Goal: Find specific page/section: Find specific page/section

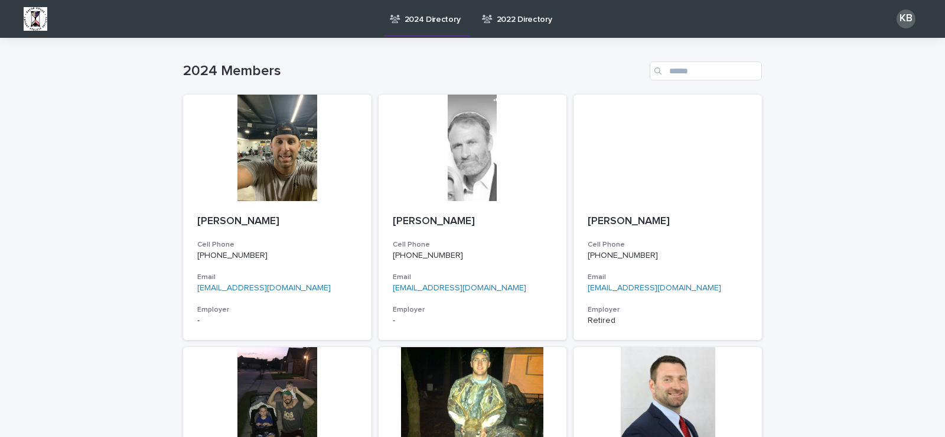
scroll to position [1799, 0]
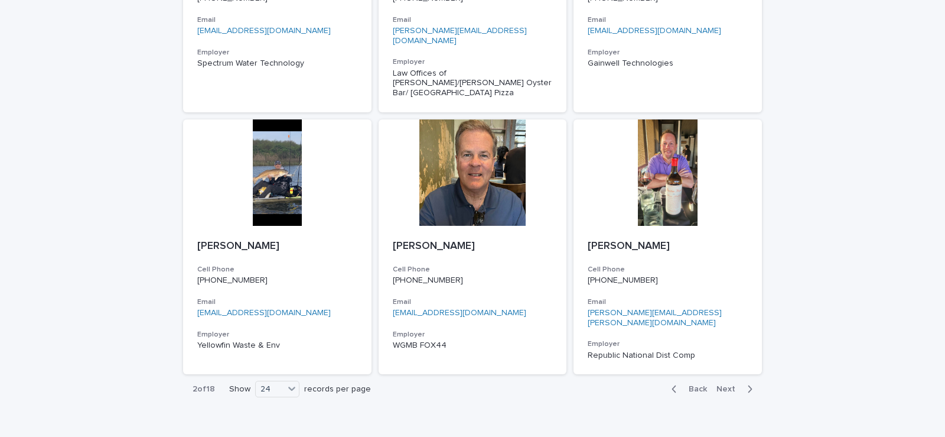
click at [729, 385] on span "Next" at bounding box center [730, 389] width 26 height 8
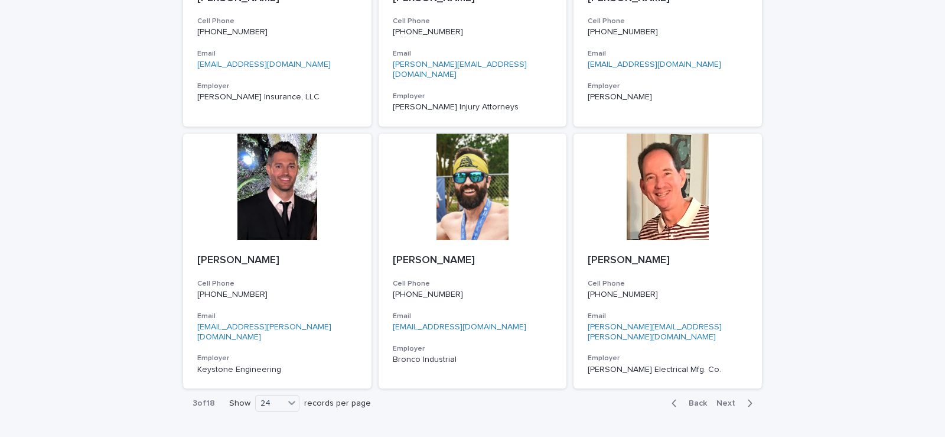
scroll to position [1790, 0]
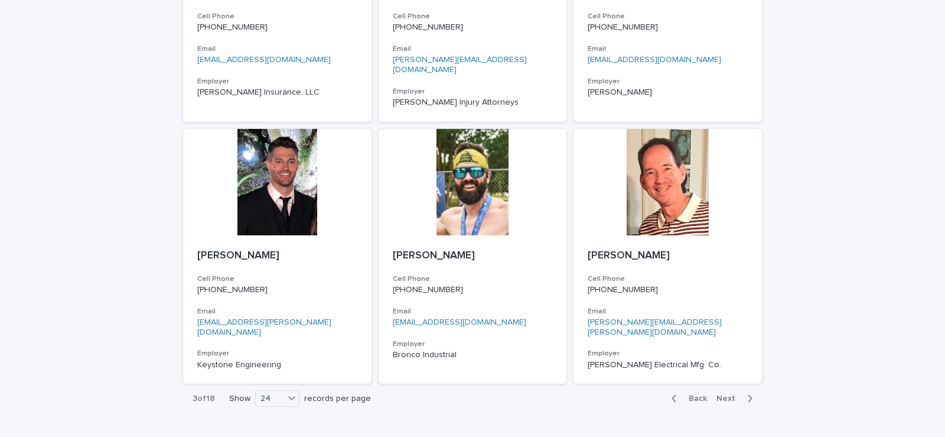
click at [737, 394] on span "Next" at bounding box center [730, 398] width 26 height 8
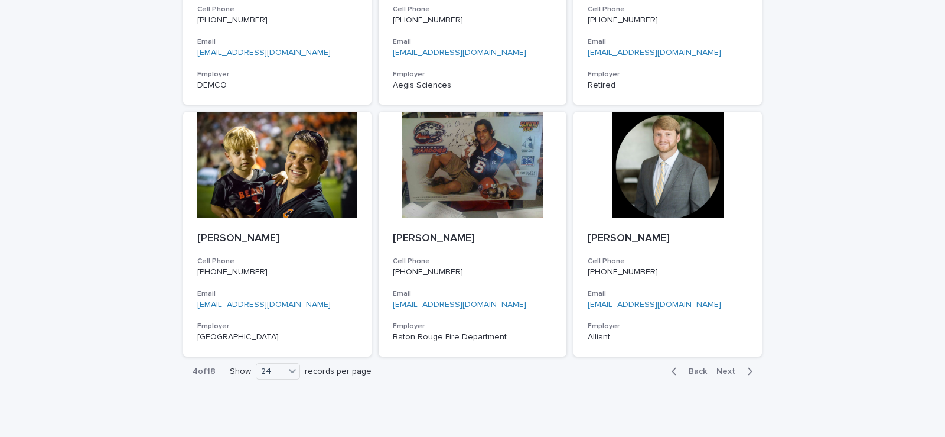
scroll to position [1790, 0]
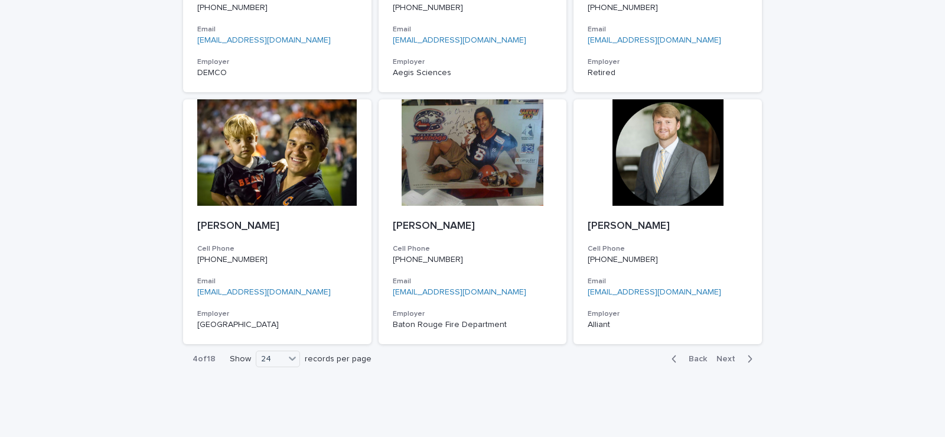
click at [747, 353] on icon "button" at bounding box center [749, 358] width 5 height 11
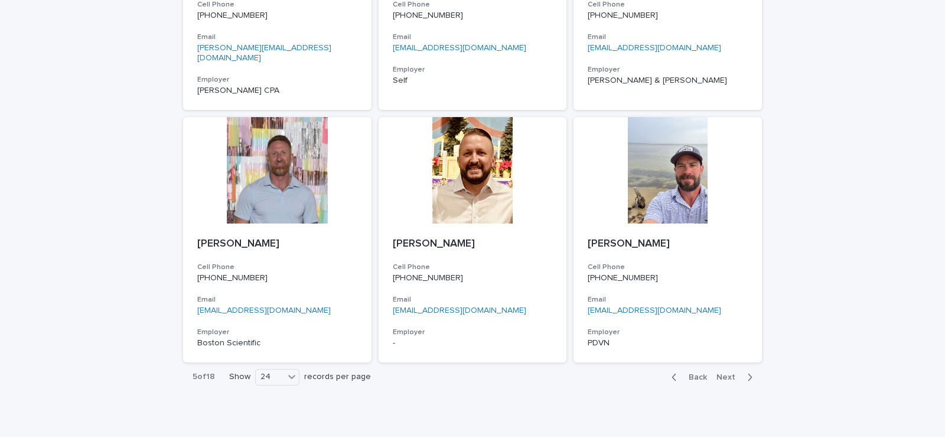
scroll to position [1799, 0]
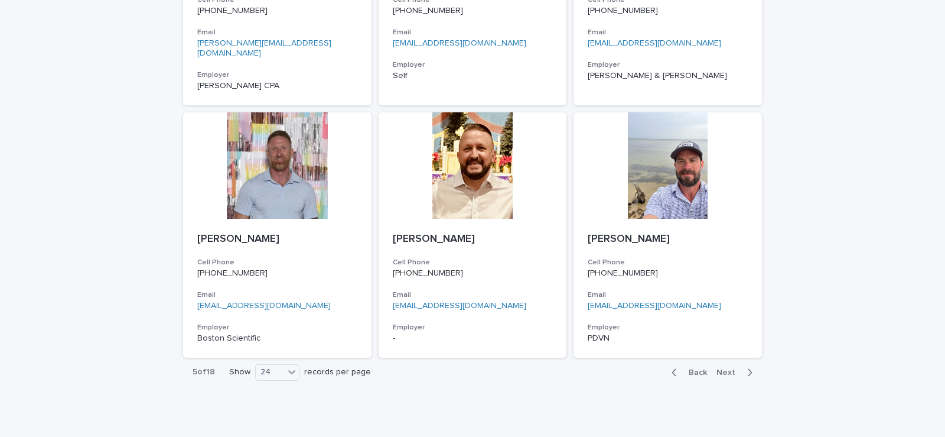
click at [747, 367] on icon "button" at bounding box center [749, 372] width 5 height 11
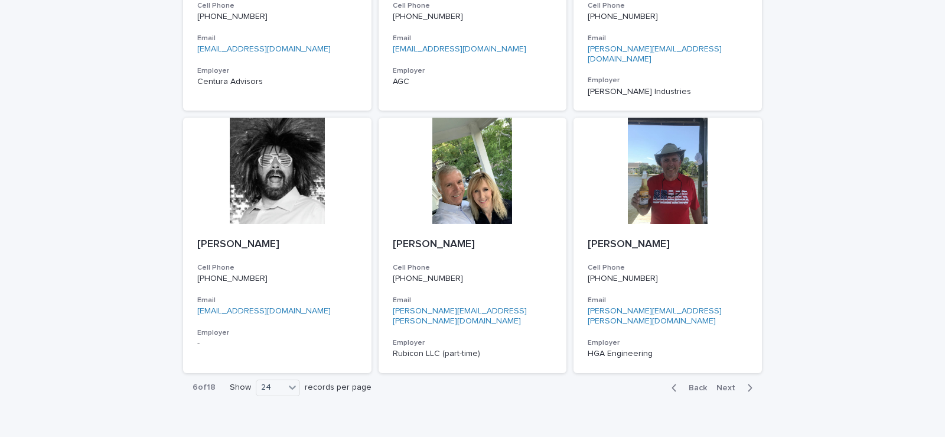
scroll to position [1790, 0]
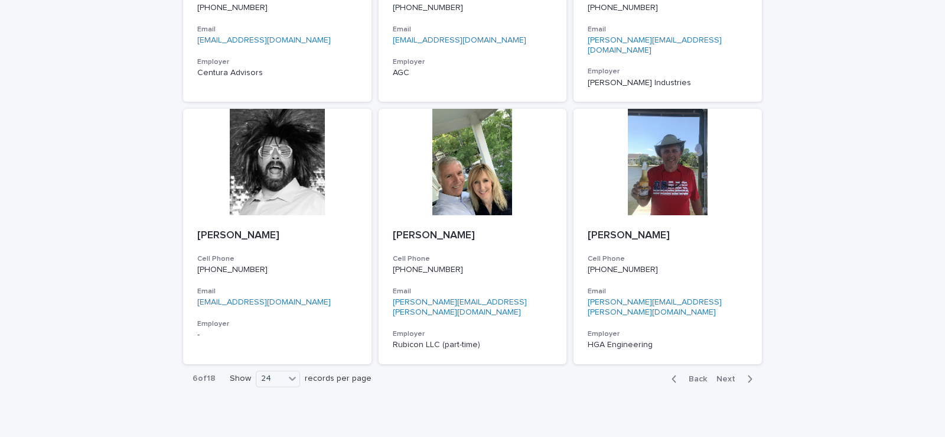
click at [749, 375] on icon "button" at bounding box center [751, 378] width 4 height 7
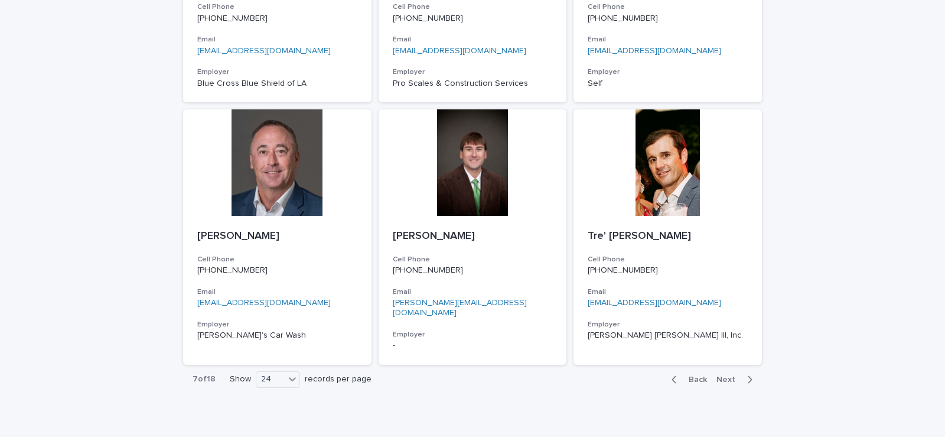
scroll to position [1790, 0]
click at [747, 373] on icon "button" at bounding box center [749, 378] width 5 height 11
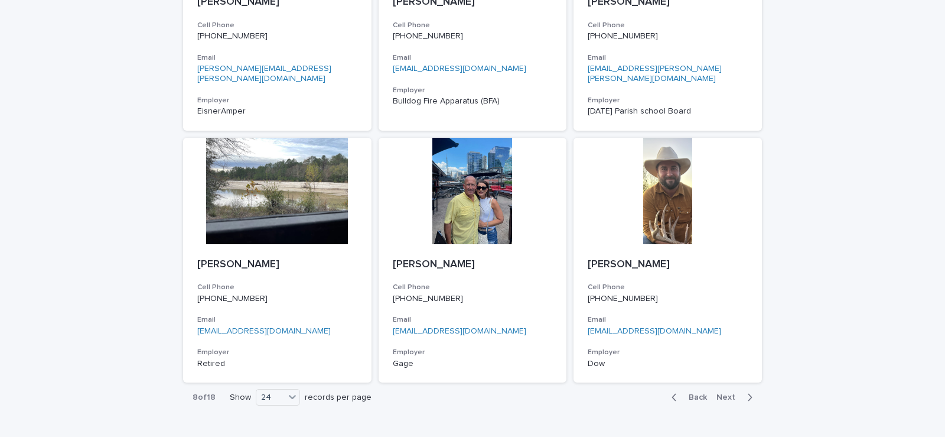
scroll to position [1790, 0]
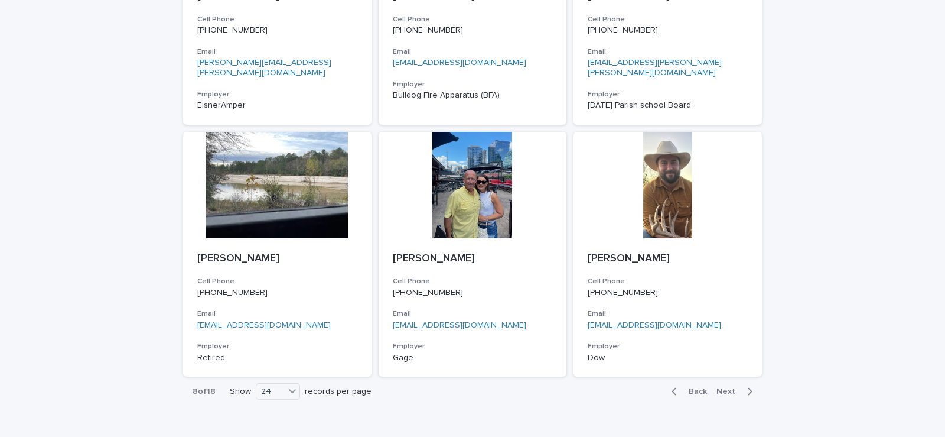
click at [747, 386] on icon "button" at bounding box center [749, 391] width 5 height 11
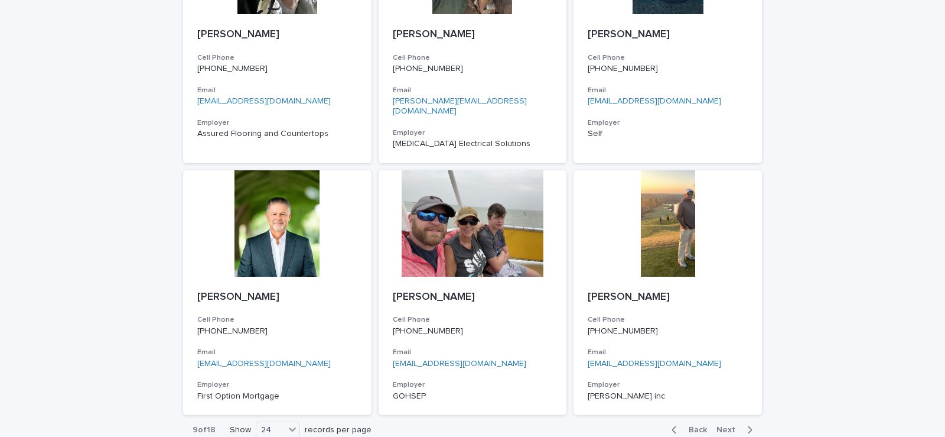
scroll to position [1773, 0]
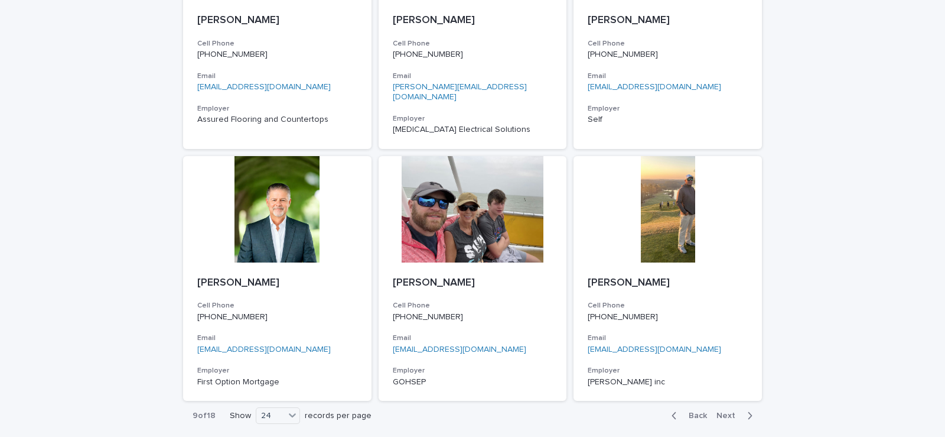
click at [720, 411] on span "Next" at bounding box center [730, 415] width 26 height 8
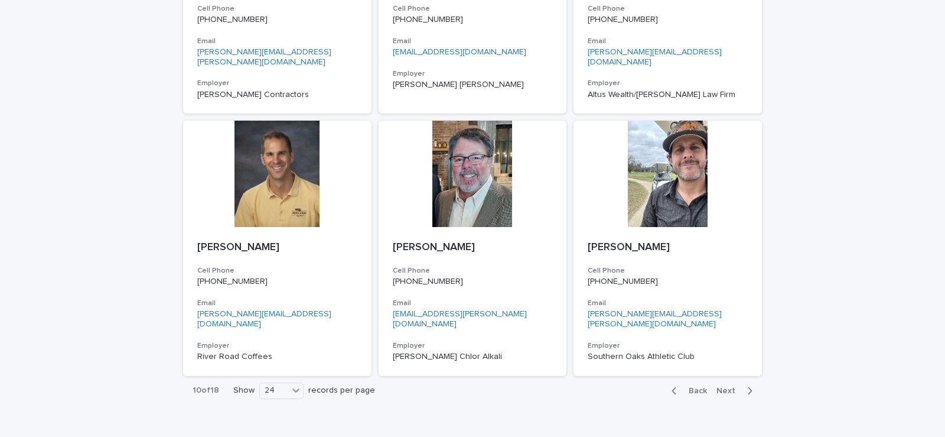
scroll to position [1790, 0]
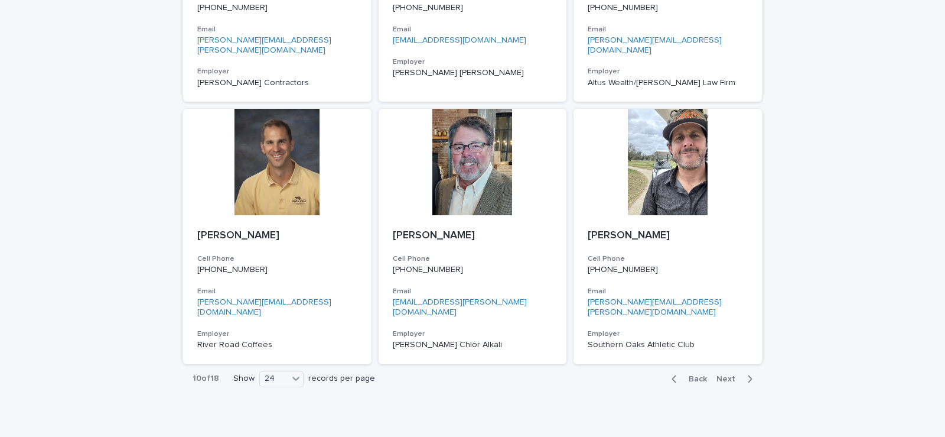
drag, startPoint x: 745, startPoint y: 327, endPoint x: 871, endPoint y: 56, distance: 299.3
click at [747, 373] on icon "button" at bounding box center [749, 378] width 5 height 11
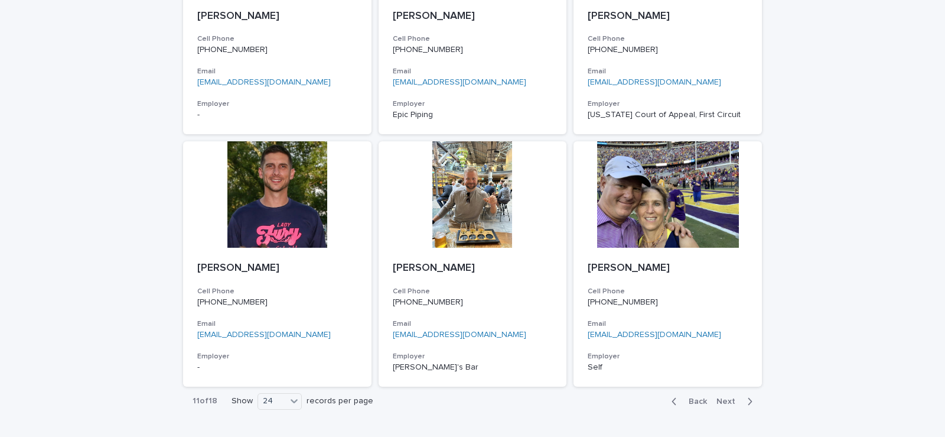
scroll to position [1790, 0]
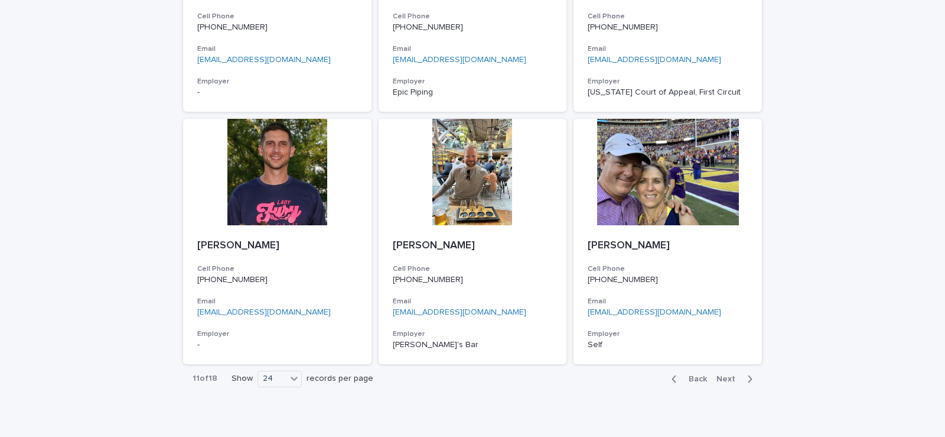
click at [751, 373] on button "Next" at bounding box center [737, 378] width 50 height 11
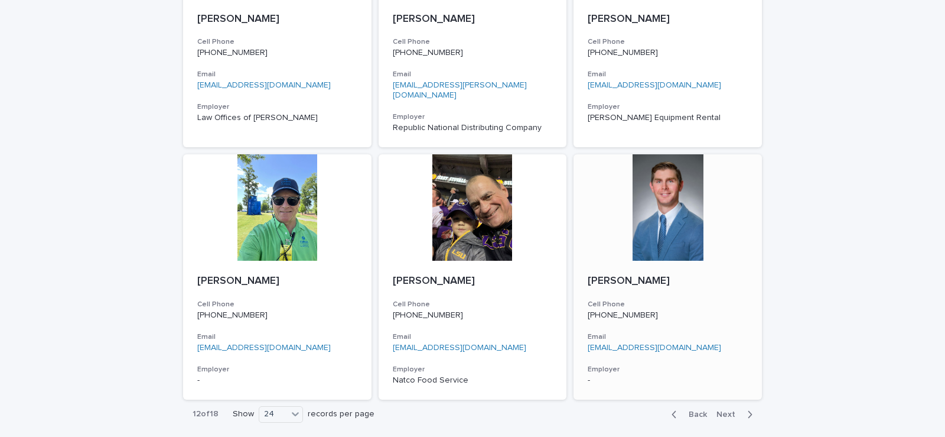
scroll to position [1790, 0]
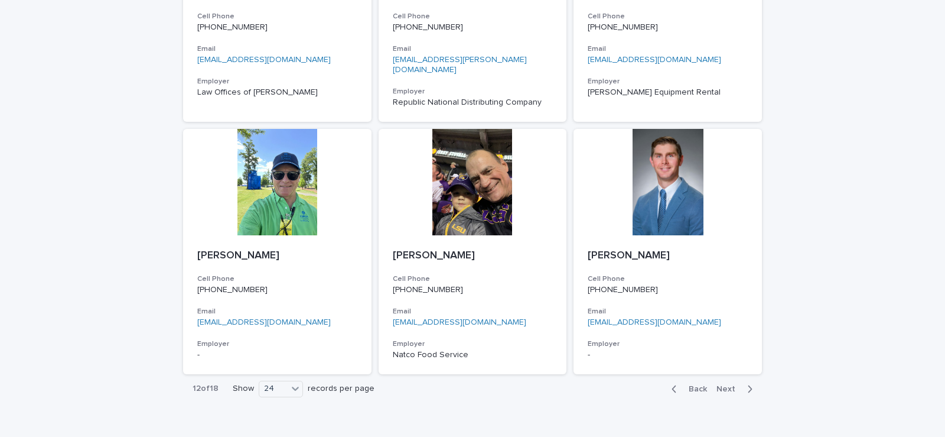
click at [727, 385] on span "Next" at bounding box center [730, 389] width 26 height 8
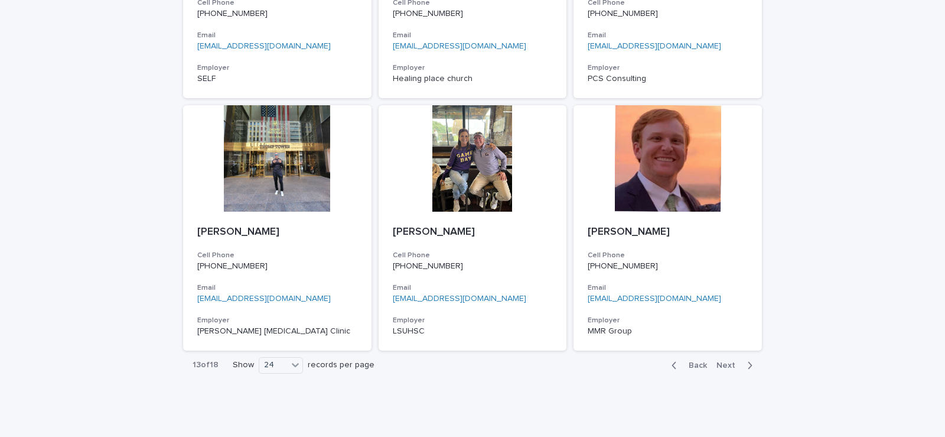
scroll to position [1799, 0]
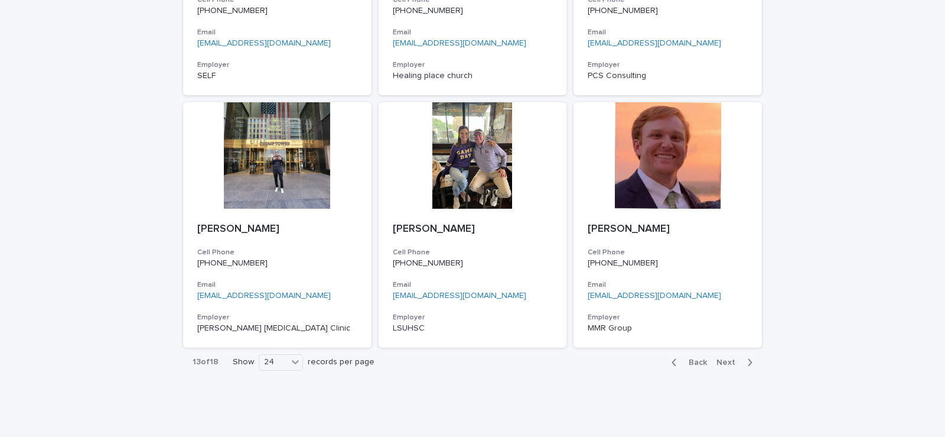
click at [749, 359] on icon "button" at bounding box center [751, 362] width 4 height 7
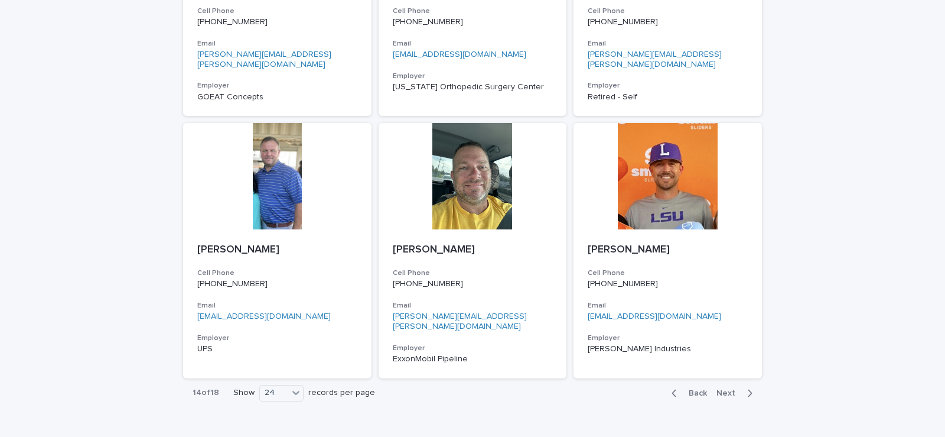
scroll to position [1790, 0]
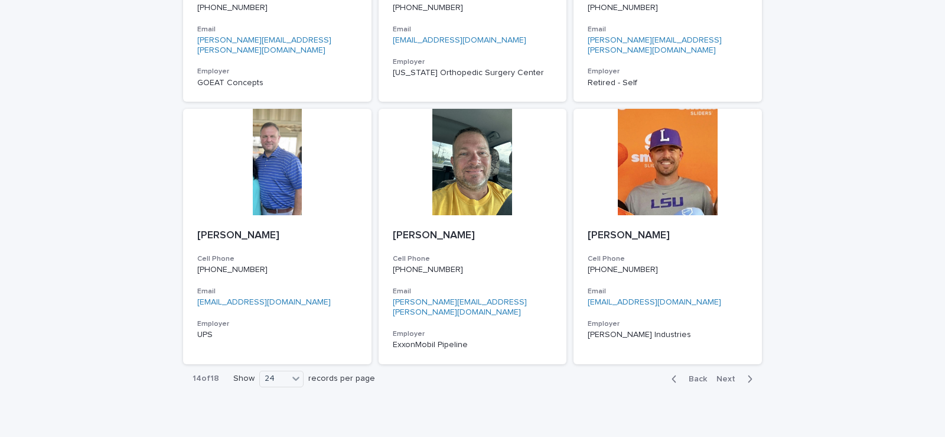
click at [749, 375] on icon "button" at bounding box center [751, 378] width 4 height 7
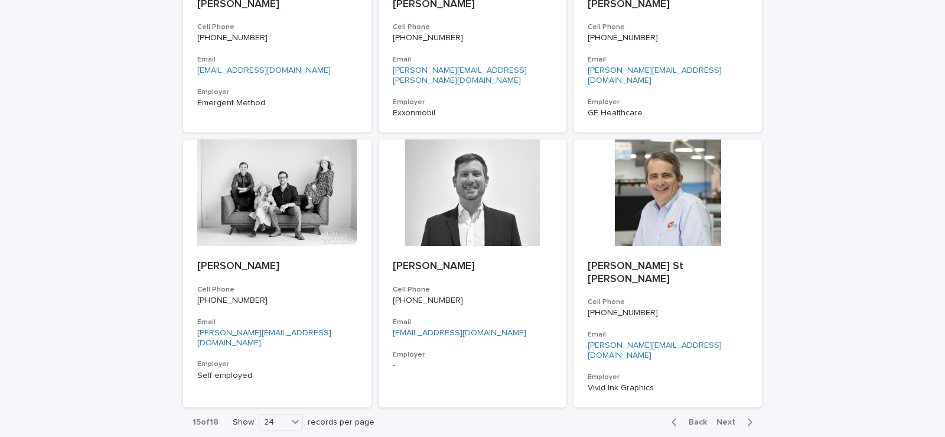
scroll to position [1799, 0]
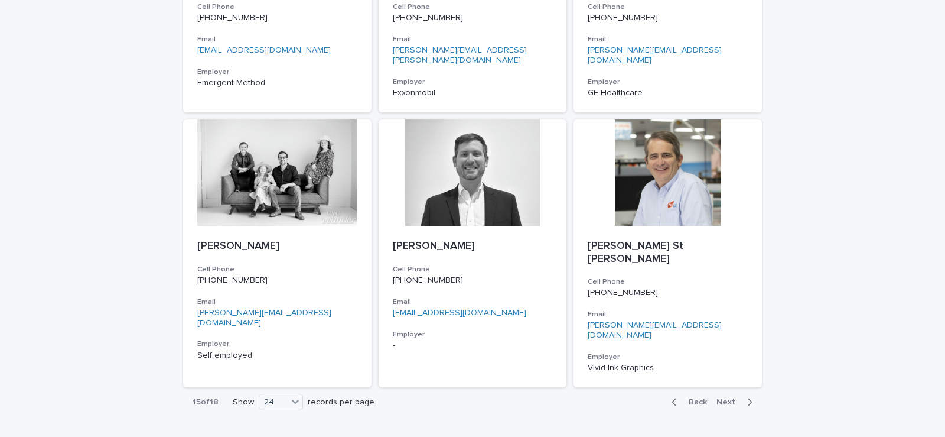
click at [752, 396] on button "Next" at bounding box center [737, 401] width 50 height 11
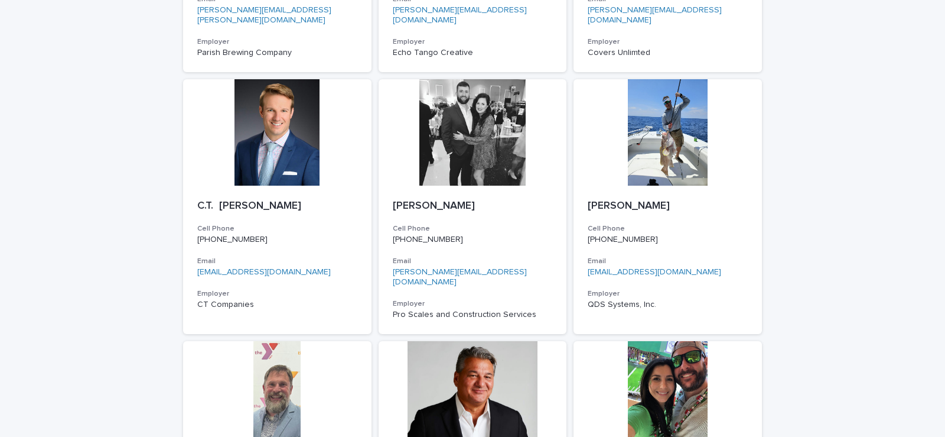
scroll to position [1083, 0]
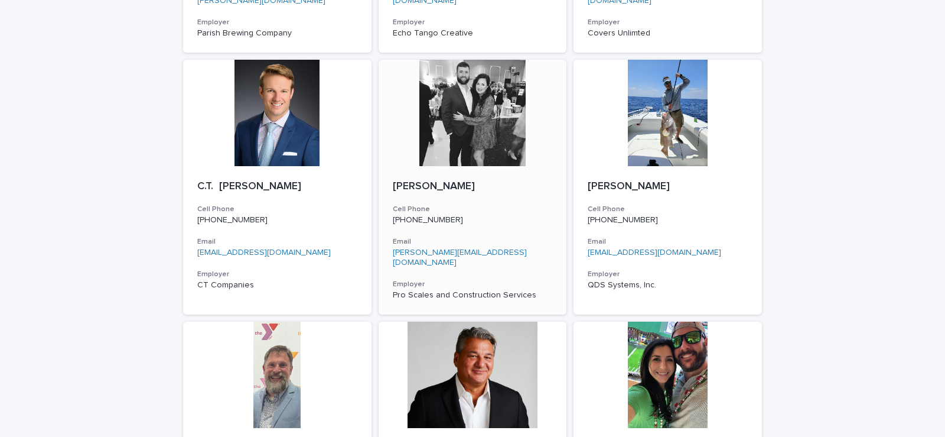
click at [483, 87] on div at bounding box center [473, 113] width 188 height 106
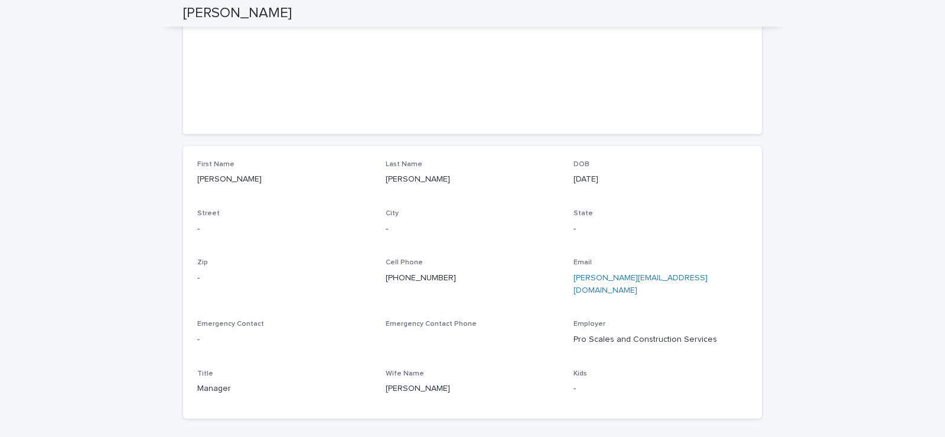
scroll to position [217, 0]
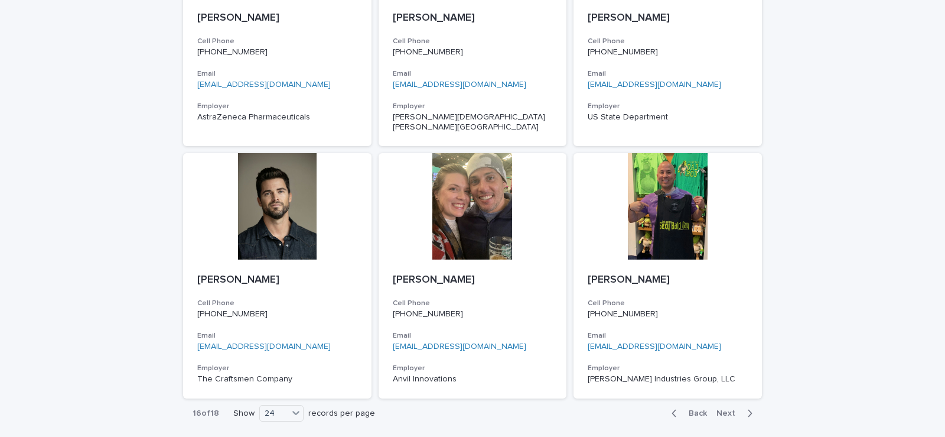
scroll to position [1799, 0]
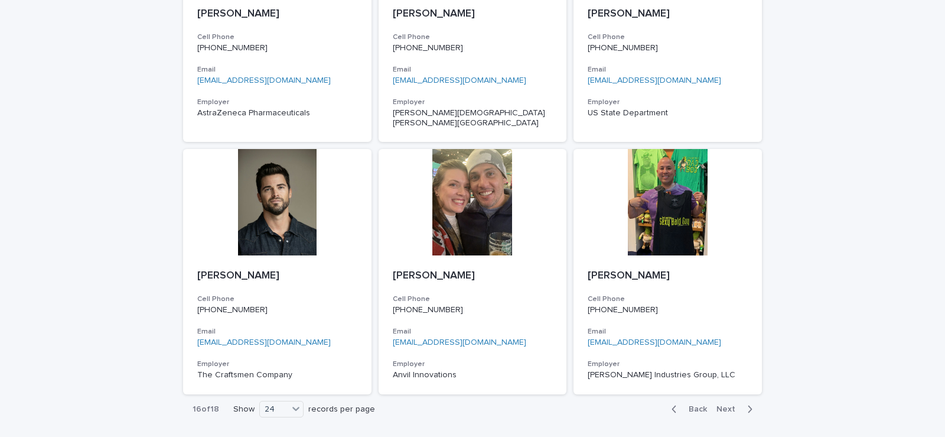
click at [747, 404] on icon "button" at bounding box center [749, 409] width 5 height 11
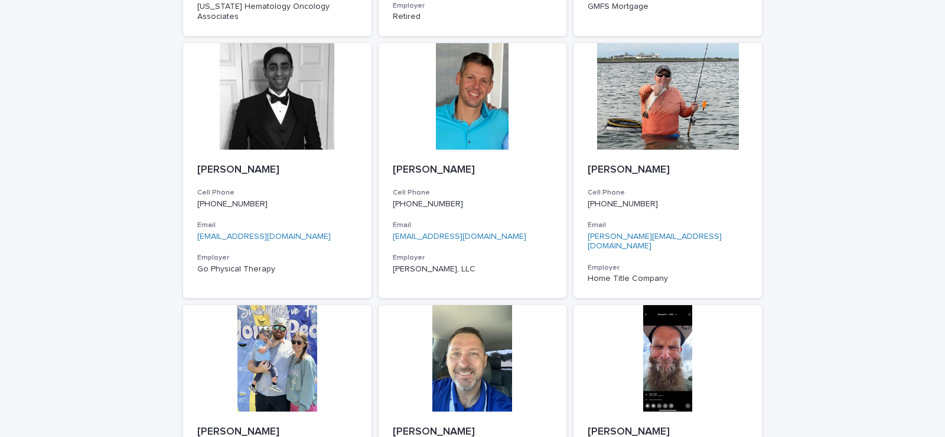
scroll to position [579, 0]
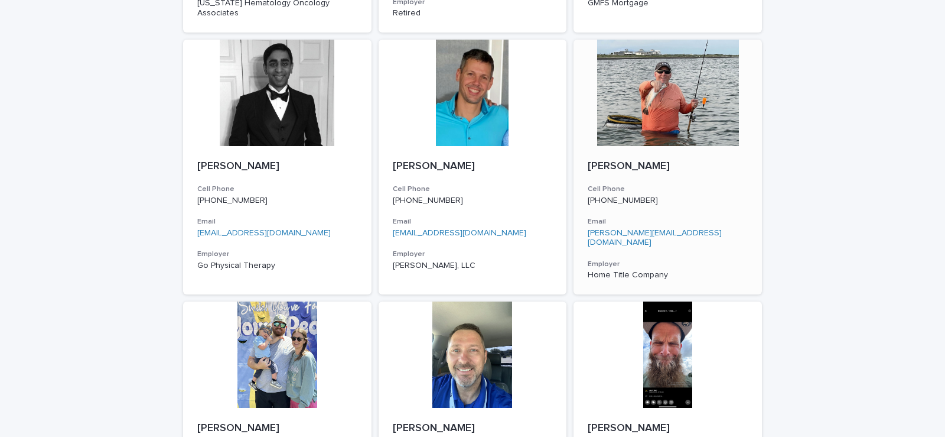
click at [690, 77] on div at bounding box center [668, 93] width 188 height 106
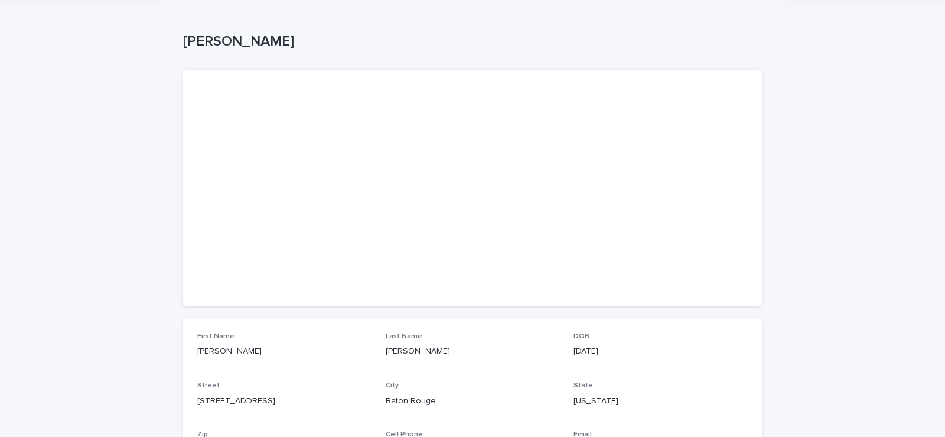
scroll to position [40, 0]
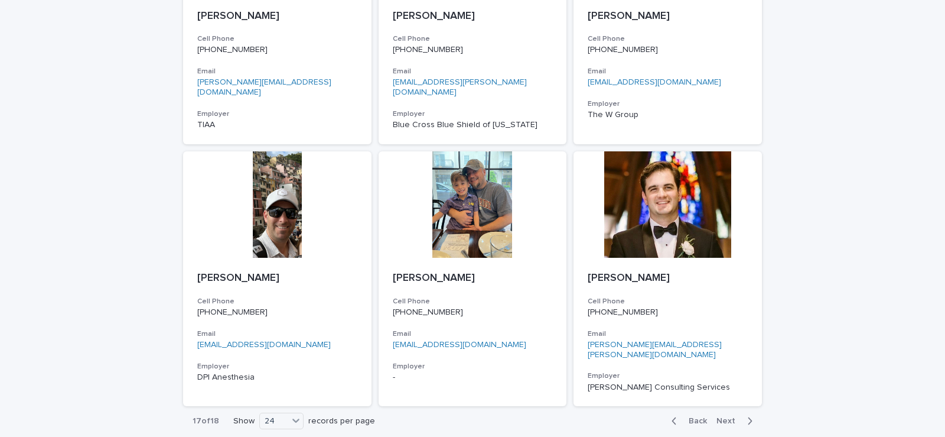
scroll to position [1773, 0]
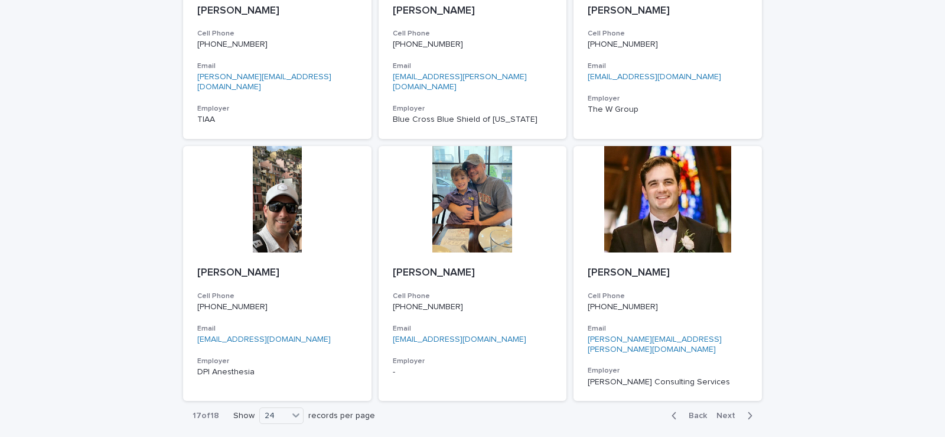
click at [747, 410] on icon "button" at bounding box center [749, 415] width 5 height 11
